Goal: Task Accomplishment & Management: Manage account settings

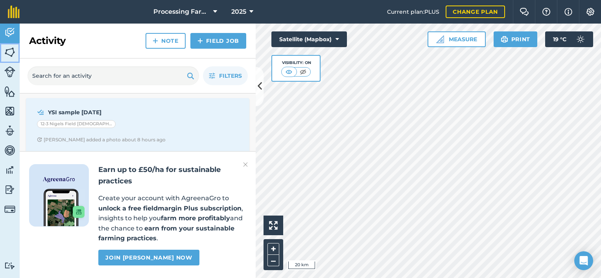
click at [8, 54] on img at bounding box center [9, 52] width 11 height 12
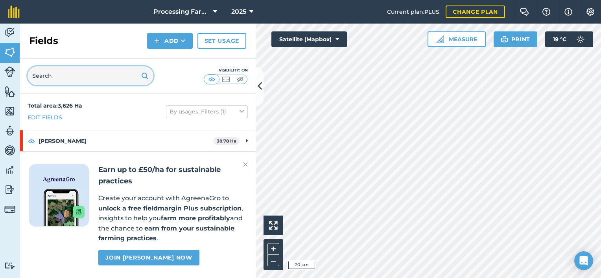
click at [50, 78] on input "text" at bounding box center [91, 75] width 126 height 19
type input "[PERSON_NAME]"
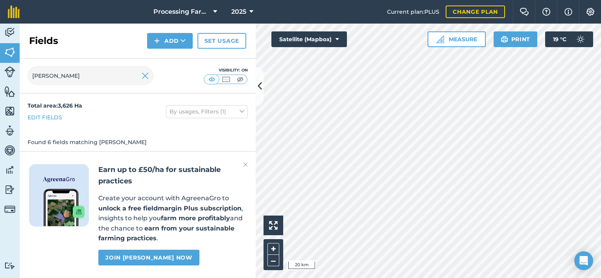
click at [244, 163] on img at bounding box center [245, 164] width 5 height 9
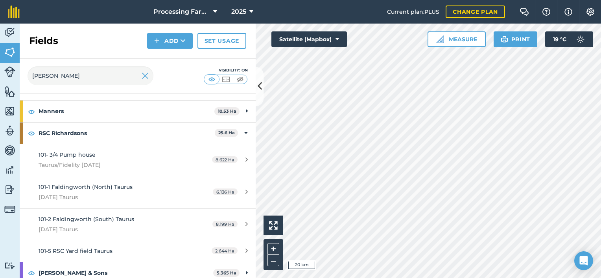
scroll to position [59, 0]
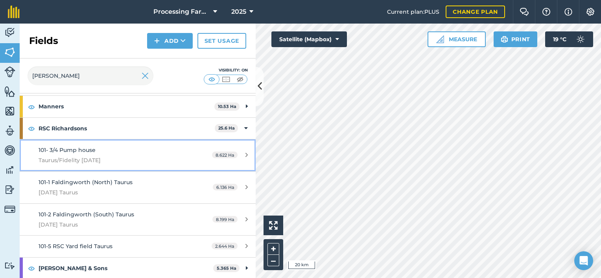
click at [68, 159] on span "Taurus/Fidelity [DATE]" at bounding box center [113, 160] width 148 height 9
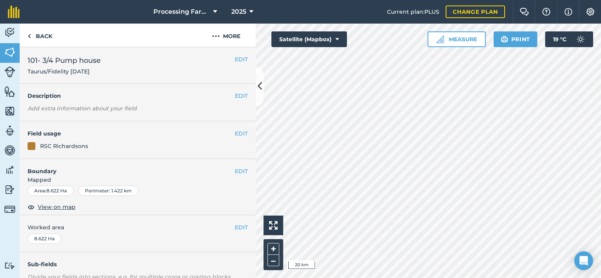
click at [68, 159] on h4 "Boundary" at bounding box center [127, 167] width 215 height 17
click at [61, 206] on span "View on map" at bounding box center [57, 207] width 38 height 9
click at [276, 260] on button "–" at bounding box center [273, 260] width 12 height 11
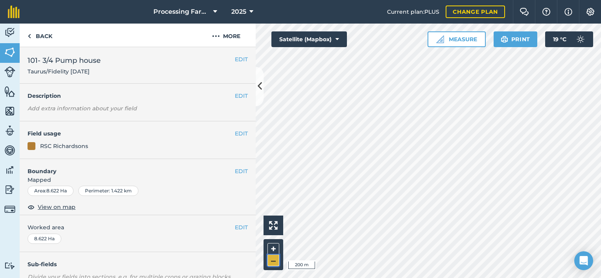
click at [276, 260] on button "–" at bounding box center [273, 260] width 12 height 11
click at [42, 34] on link "Back" at bounding box center [40, 35] width 40 height 23
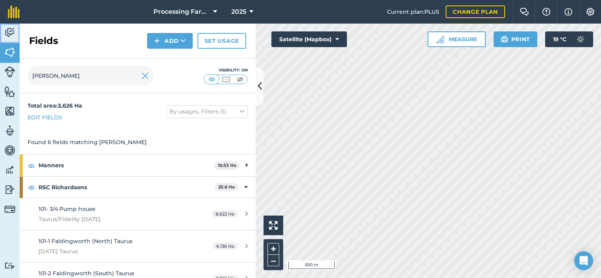
click at [6, 33] on img at bounding box center [9, 33] width 11 height 12
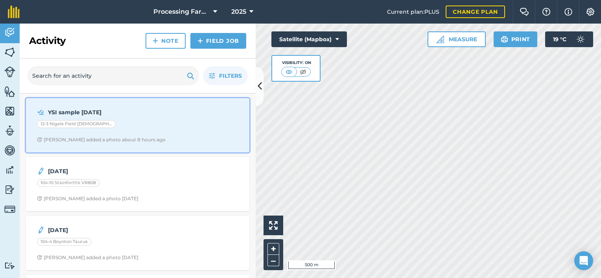
click at [102, 133] on div "YSI sample [DATE] 12-3 Nigels Field [DEMOGRAPHIC_DATA] [PERSON_NAME]; [DATE] [P…" at bounding box center [138, 125] width 214 height 45
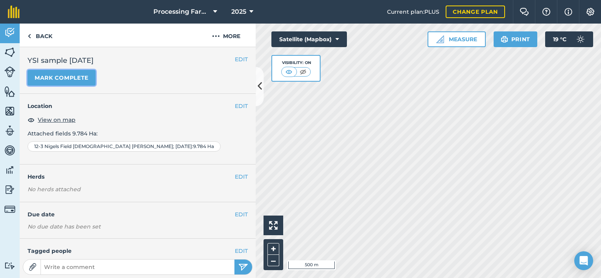
click at [54, 79] on button "Mark complete" at bounding box center [62, 78] width 68 height 16
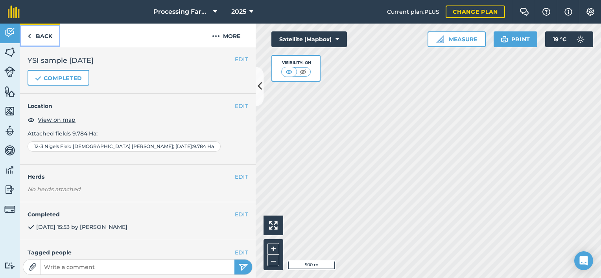
click at [47, 34] on link "Back" at bounding box center [40, 35] width 40 height 23
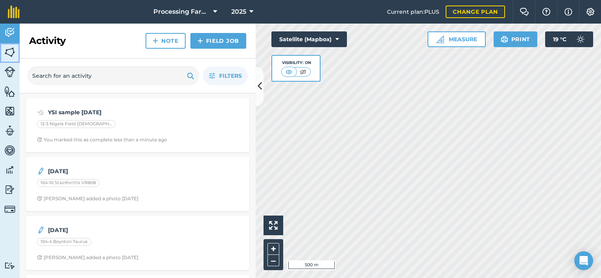
click at [12, 52] on img at bounding box center [9, 52] width 11 height 12
